Goal: Book appointment/travel/reservation

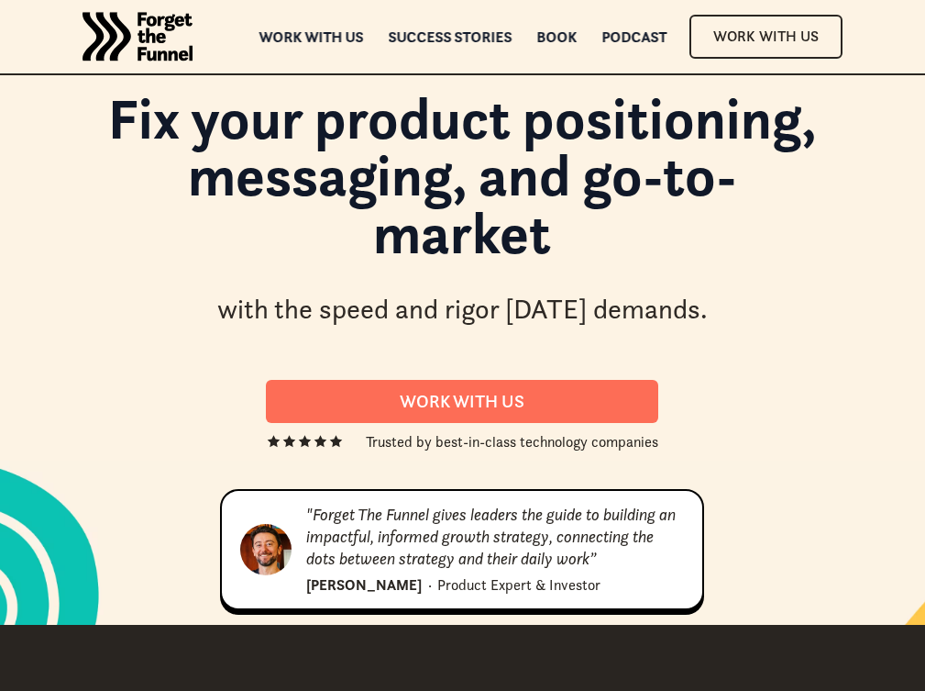
click at [462, 401] on div "Work With us" at bounding box center [462, 401] width 349 height 21
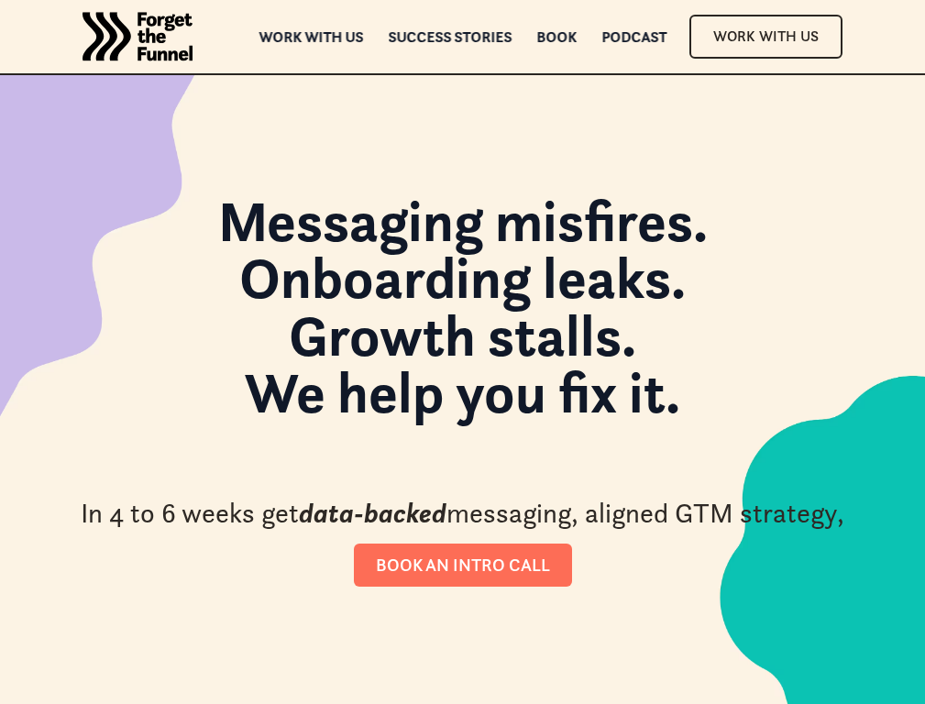
click at [462, 565] on div "Book an intro call" at bounding box center [463, 565] width 174 height 21
